Goal: Task Accomplishment & Management: Use online tool/utility

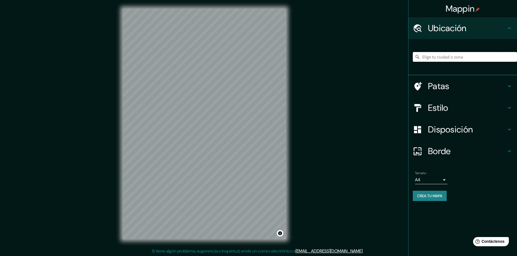
click at [434, 55] on input "Elige tu ciudad o zona" at bounding box center [465, 57] width 104 height 10
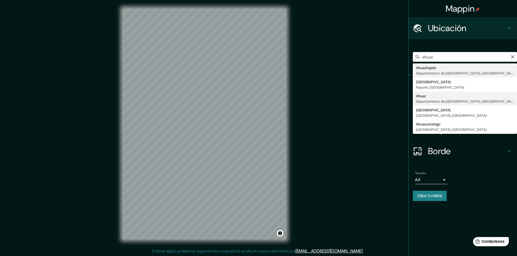
type input "Ahuac, [GEOGRAPHIC_DATA], [GEOGRAPHIC_DATA]"
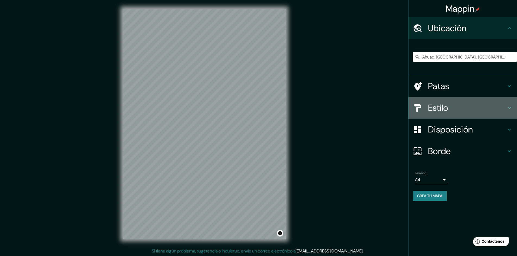
click at [474, 111] on h4 "Estilo" at bounding box center [467, 108] width 78 height 11
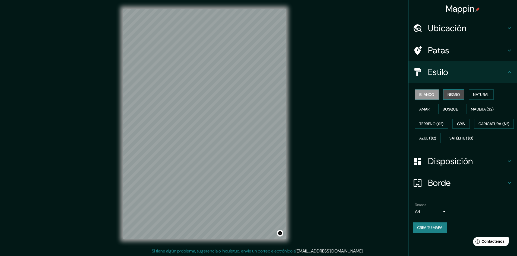
click at [452, 94] on font "Negro" at bounding box center [454, 94] width 13 height 5
click at [481, 95] on font "Natural" at bounding box center [481, 94] width 16 height 5
click at [455, 108] on font "Bosque" at bounding box center [450, 109] width 15 height 5
click at [431, 108] on button "Amar" at bounding box center [424, 109] width 19 height 10
click at [485, 107] on font "Madera ($2)" at bounding box center [482, 109] width 23 height 5
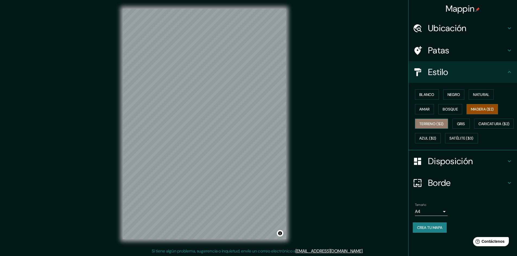
click at [448, 122] on button "Terreno ($2)" at bounding box center [431, 124] width 33 height 10
click at [463, 123] on font "Gris" at bounding box center [461, 124] width 8 height 5
click at [436, 138] on font "Azul ($2)" at bounding box center [427, 138] width 17 height 5
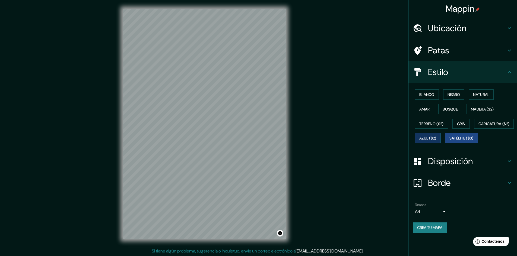
click at [449, 141] on font "Satélite ($3)" at bounding box center [461, 138] width 24 height 5
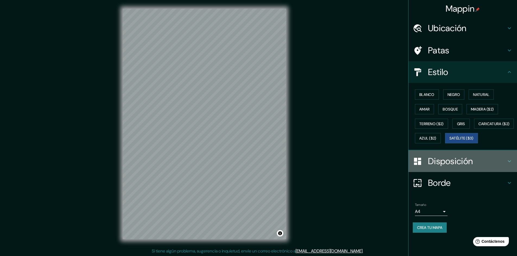
click at [441, 167] on font "Disposición" at bounding box center [450, 161] width 45 height 11
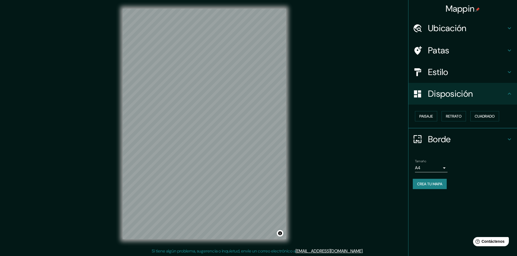
click at [486, 95] on h4 "Disposición" at bounding box center [467, 93] width 78 height 11
click at [428, 118] on font "Paisaje" at bounding box center [426, 116] width 14 height 5
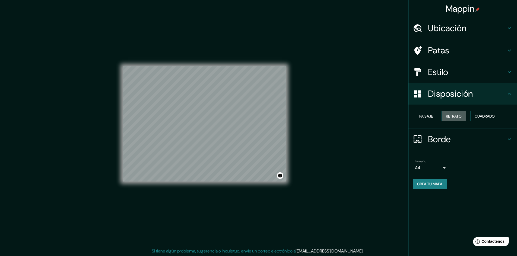
click at [447, 117] on font "Retrato" at bounding box center [454, 116] width 16 height 5
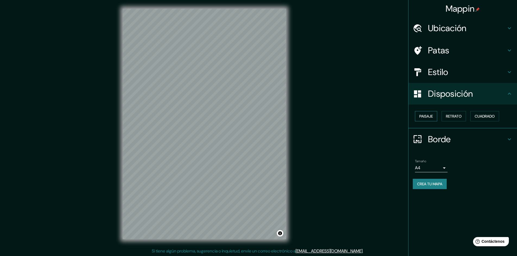
click at [434, 118] on button "Paisaje" at bounding box center [426, 116] width 22 height 10
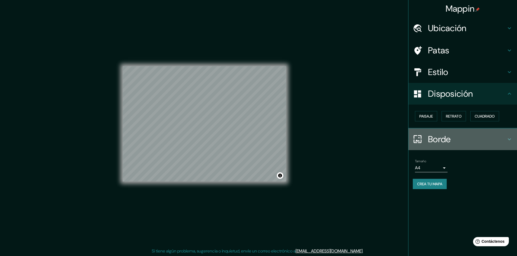
click at [457, 137] on h4 "Borde" at bounding box center [467, 139] width 78 height 11
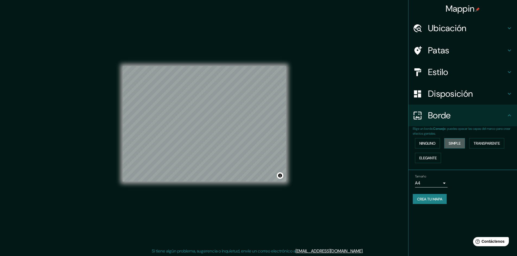
click at [452, 144] on font "Simple" at bounding box center [455, 143] width 12 height 5
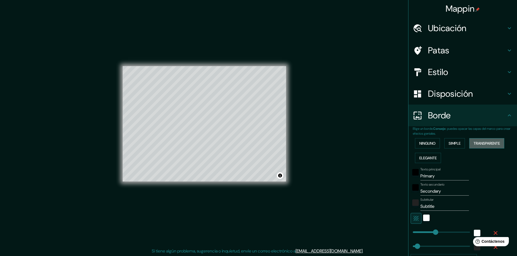
click at [475, 143] on font "Transparente" at bounding box center [487, 143] width 26 height 5
click at [420, 156] on font "Elegante" at bounding box center [427, 158] width 17 height 5
click at [421, 145] on font "Ninguno" at bounding box center [427, 143] width 16 height 5
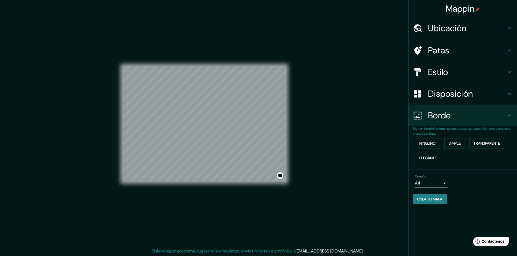
click at [442, 68] on font "Estilo" at bounding box center [438, 71] width 20 height 11
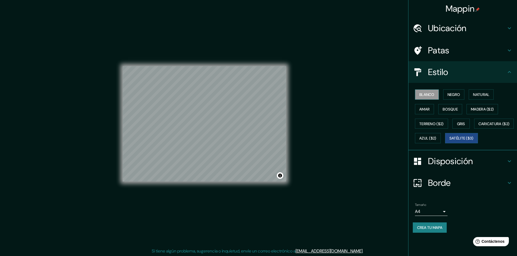
click at [425, 94] on font "Blanco" at bounding box center [426, 94] width 15 height 5
click at [458, 93] on font "Negro" at bounding box center [454, 94] width 13 height 5
click at [471, 95] on button "Natural" at bounding box center [481, 95] width 25 height 10
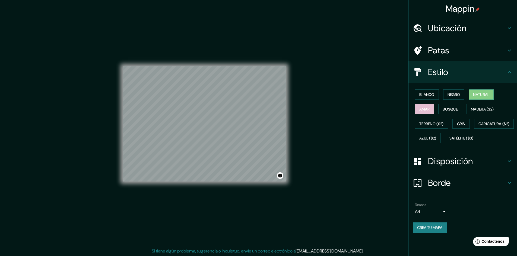
click at [431, 108] on button "Amar" at bounding box center [424, 109] width 19 height 10
click at [451, 108] on font "Bosque" at bounding box center [450, 109] width 15 height 5
click at [475, 112] on font "Madera ($2)" at bounding box center [482, 109] width 23 height 7
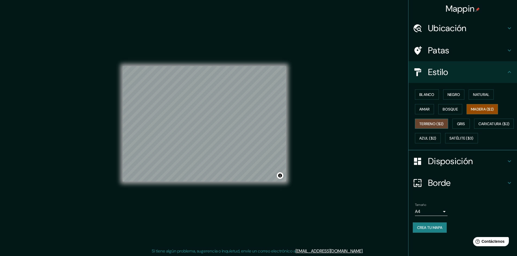
click at [430, 124] on font "Terreno ($2)" at bounding box center [431, 124] width 24 height 5
click at [460, 124] on font "Gris" at bounding box center [461, 124] width 8 height 5
click at [458, 106] on font "Bosque" at bounding box center [450, 109] width 15 height 7
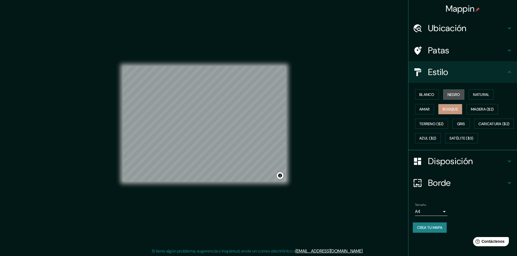
click at [456, 91] on button "Negro" at bounding box center [453, 95] width 21 height 10
click at [443, 49] on font "Patas" at bounding box center [438, 50] width 21 height 11
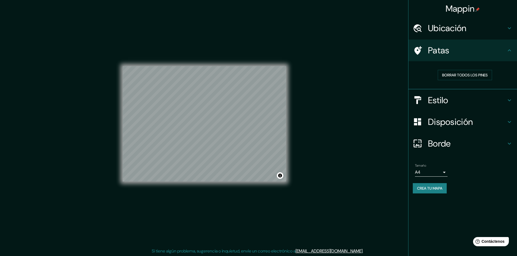
click at [455, 28] on font "Ubicación" at bounding box center [447, 28] width 39 height 11
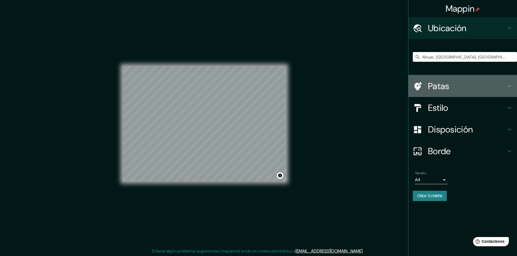
click at [448, 84] on font "Patas" at bounding box center [438, 86] width 21 height 11
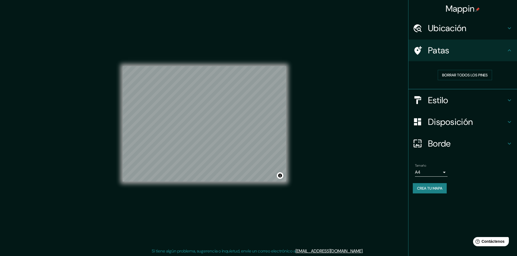
click at [418, 49] on icon at bounding box center [418, 50] width 8 height 9
click at [425, 49] on div at bounding box center [420, 50] width 15 height 9
click at [149, 115] on div at bounding box center [149, 114] width 4 height 4
click at [148, 114] on div at bounding box center [149, 114] width 4 height 4
click at [150, 112] on div at bounding box center [150, 112] width 4 height 4
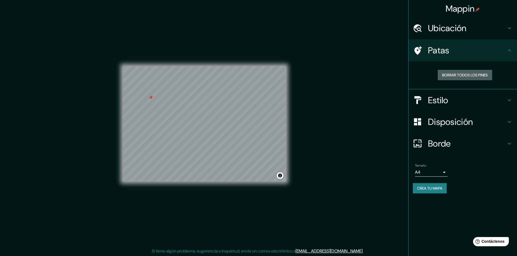
click at [453, 76] on font "Borrar todos los pines" at bounding box center [465, 75] width 46 height 5
click at [451, 51] on h4 "Patas" at bounding box center [467, 50] width 78 height 11
click at [454, 76] on font "Borrar todos los pines" at bounding box center [465, 75] width 46 height 5
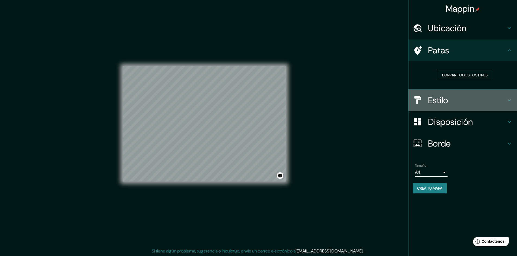
click at [457, 100] on h4 "Estilo" at bounding box center [467, 100] width 78 height 11
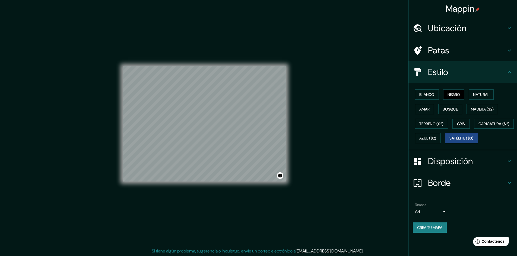
click at [449, 141] on font "Satélite ($3)" at bounding box center [461, 138] width 24 height 5
click at [444, 53] on font "Patas" at bounding box center [438, 50] width 21 height 11
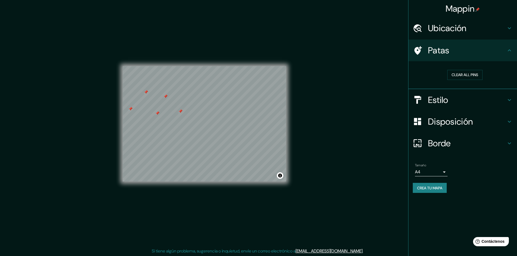
click at [472, 99] on h4 "Estilo" at bounding box center [467, 100] width 78 height 11
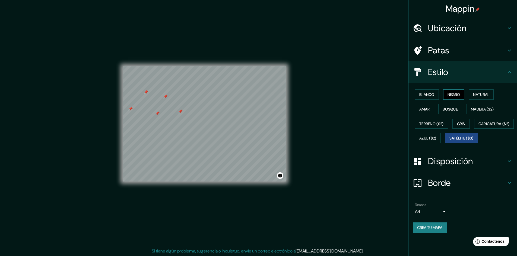
click at [463, 94] on button "Negro" at bounding box center [453, 95] width 21 height 10
click at [471, 93] on button "Natural" at bounding box center [481, 95] width 25 height 10
click at [449, 93] on font "Negro" at bounding box center [454, 94] width 13 height 5
click at [431, 93] on font "Blanco" at bounding box center [426, 94] width 15 height 5
click at [429, 108] on font "Amar" at bounding box center [424, 109] width 10 height 5
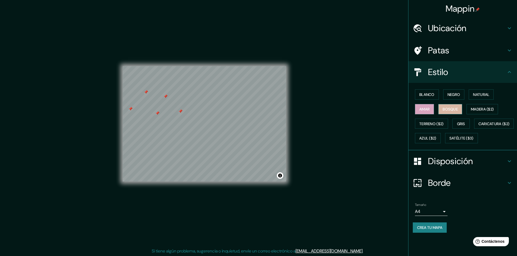
click at [443, 110] on font "Bosque" at bounding box center [450, 109] width 15 height 5
click at [477, 110] on font "Madera ($2)" at bounding box center [482, 109] width 23 height 5
click at [456, 117] on div "Blanco Negro Natural Amar Bosque Madera ($2) Terreno ($2) Gris Caricatura ($2) …" at bounding box center [465, 116] width 104 height 58
drag, startPoint x: 439, startPoint y: 120, endPoint x: 454, endPoint y: 121, distance: 14.4
click at [439, 120] on button "Terreno ($2)" at bounding box center [431, 124] width 33 height 10
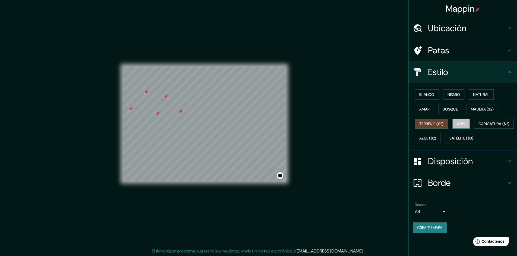
click at [460, 122] on font "Gris" at bounding box center [461, 124] width 8 height 5
click at [451, 125] on div "Blanco Negro Natural Amar Bosque Madera ($2) Terreno ($2) Gris Caricatura ($2) …" at bounding box center [465, 116] width 104 height 58
click at [442, 125] on font "Terreno ($2)" at bounding box center [431, 124] width 24 height 5
click at [423, 95] on font "Blanco" at bounding box center [426, 94] width 15 height 5
click at [452, 92] on font "Negro" at bounding box center [454, 94] width 13 height 5
